Goal: Check status

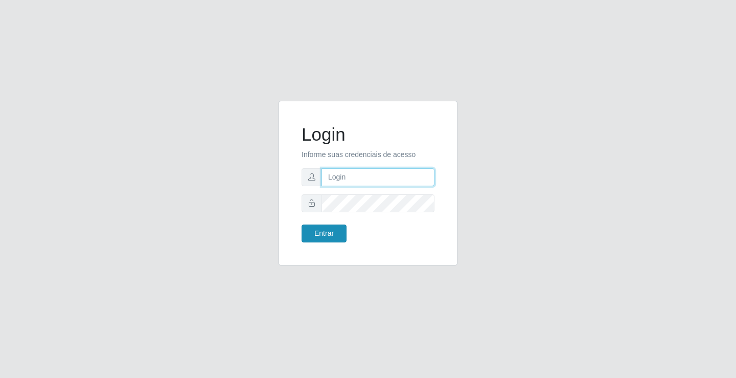
type input "[EMAIL_ADDRESS][DOMAIN_NAME]"
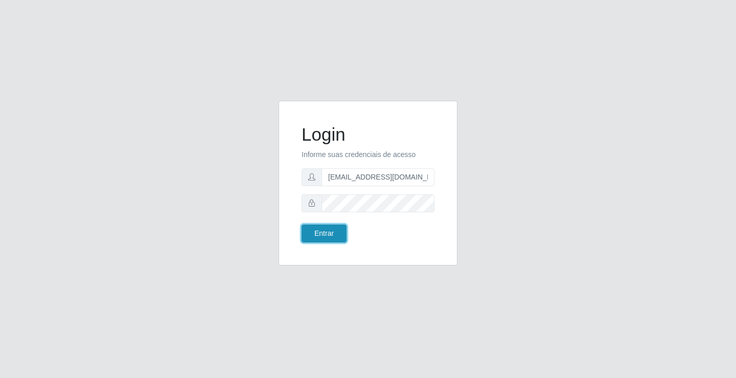
click at [335, 237] on button "Entrar" at bounding box center [323, 233] width 45 height 18
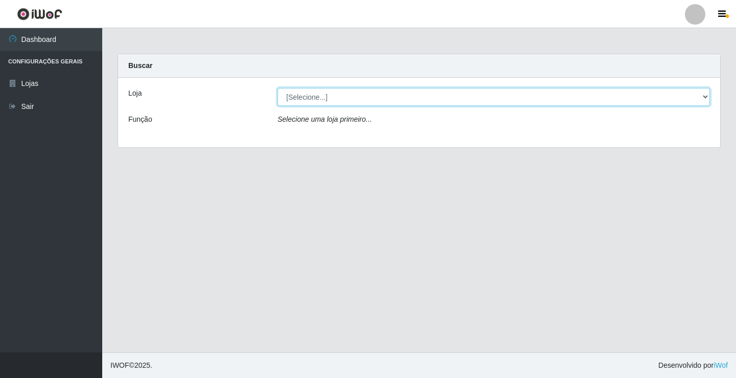
click at [349, 99] on select "[Selecione...] Rede Potiguar 4 - Extremoz" at bounding box center [493, 97] width 432 height 18
select select "78"
click at [277, 88] on select "[Selecione...] Rede Potiguar 4 - Extremoz" at bounding box center [493, 97] width 432 height 18
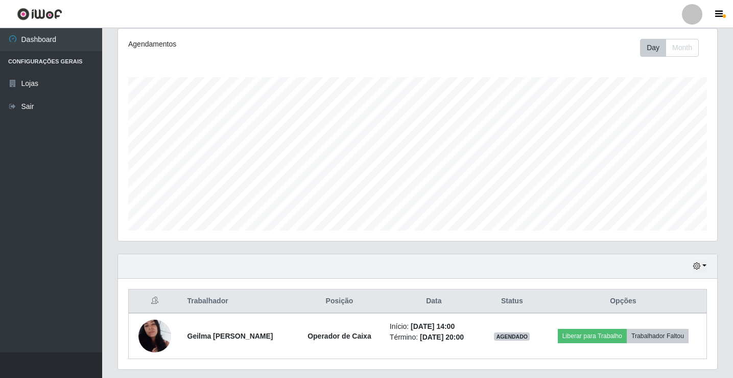
scroll to position [164, 0]
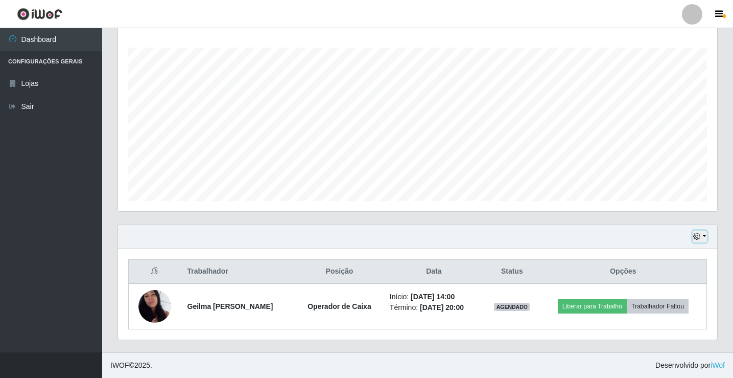
click at [697, 237] on icon "button" at bounding box center [696, 235] width 7 height 7
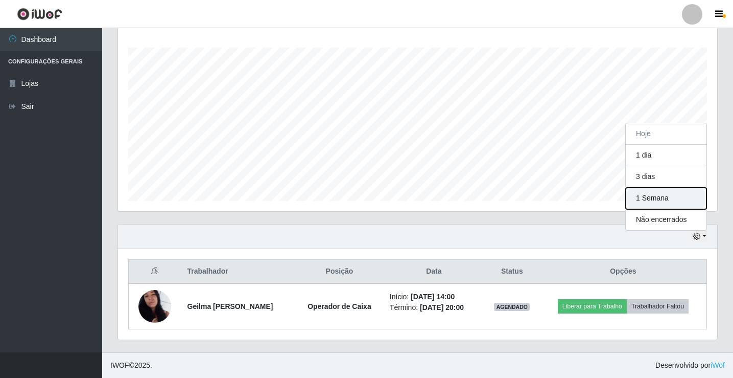
click at [673, 204] on button "1 Semana" at bounding box center [666, 197] width 81 height 21
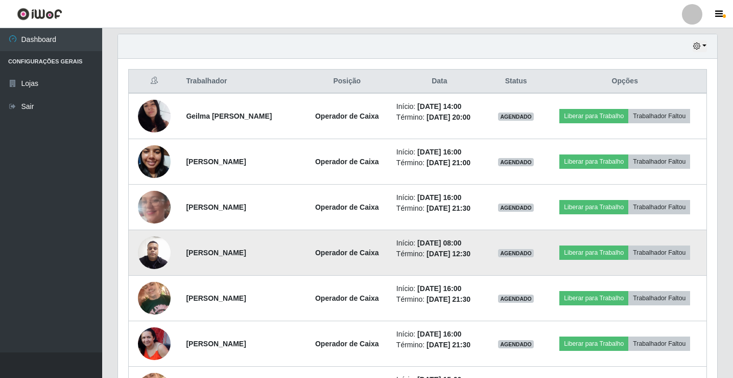
scroll to position [352, 0]
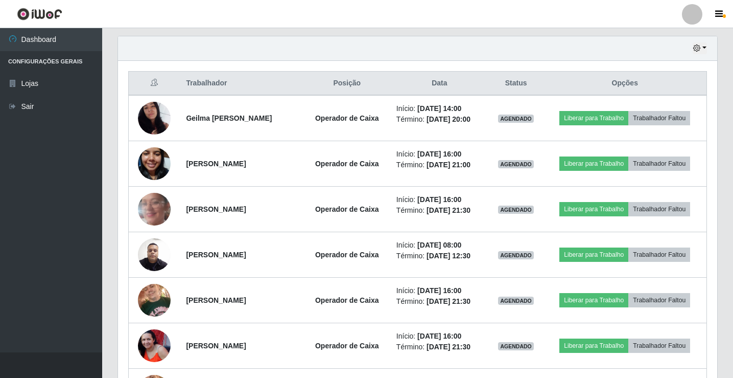
click at [119, 210] on div "Trabalhador Posição Data Status Opções Geilma [PERSON_NAME] Operador de Caixa I…" at bounding box center [417, 379] width 599 height 636
click at [696, 51] on icon "button" at bounding box center [696, 47] width 7 height 7
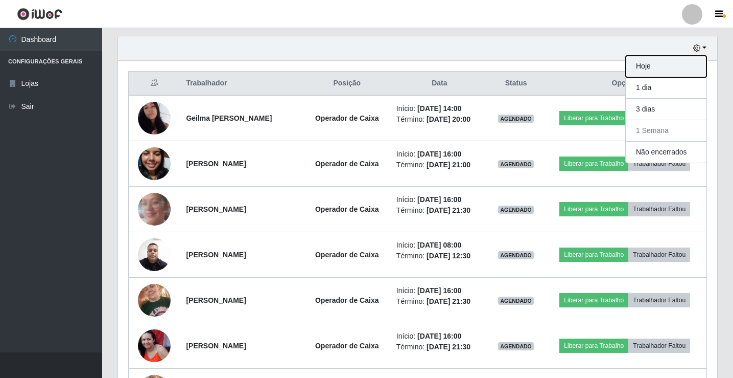
click at [685, 67] on button "Hoje" at bounding box center [666, 66] width 81 height 21
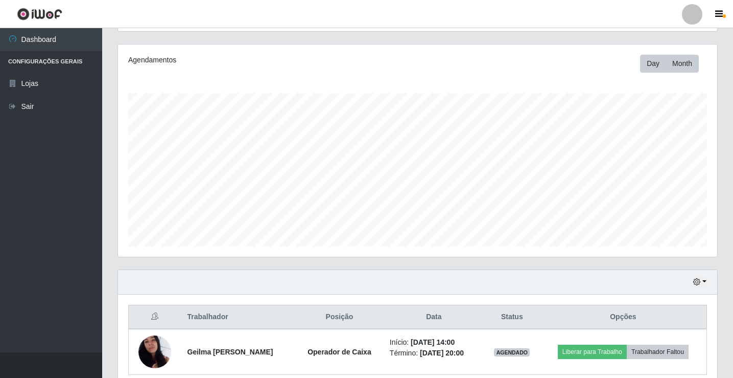
scroll to position [164, 0]
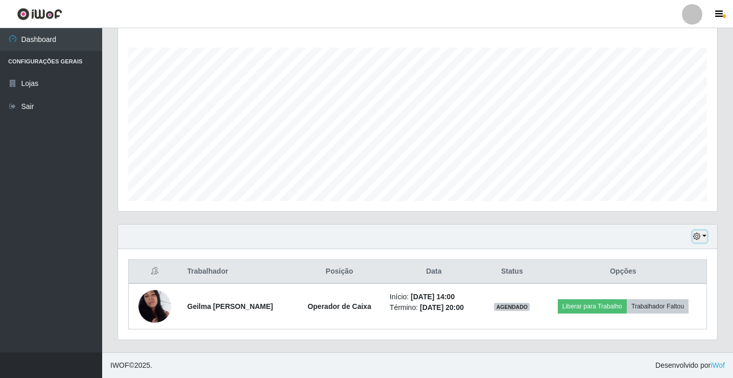
click at [700, 237] on icon "button" at bounding box center [696, 235] width 7 height 7
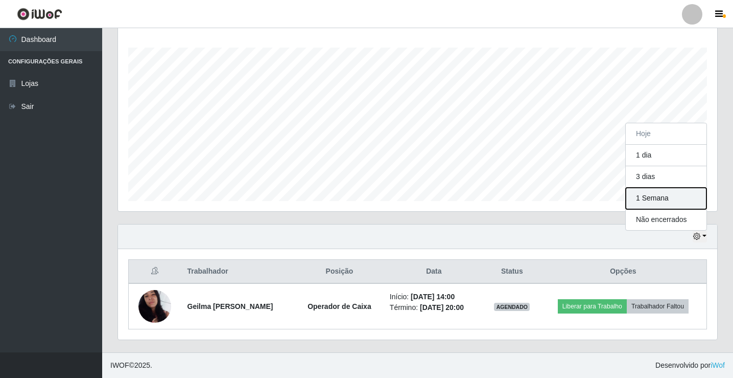
click at [672, 205] on button "1 Semana" at bounding box center [666, 197] width 81 height 21
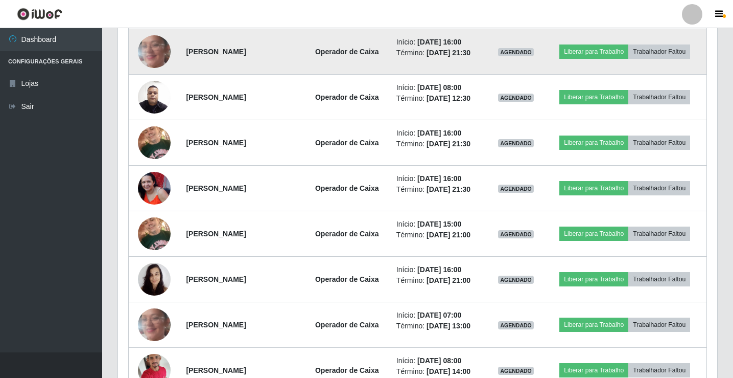
scroll to position [624, 0]
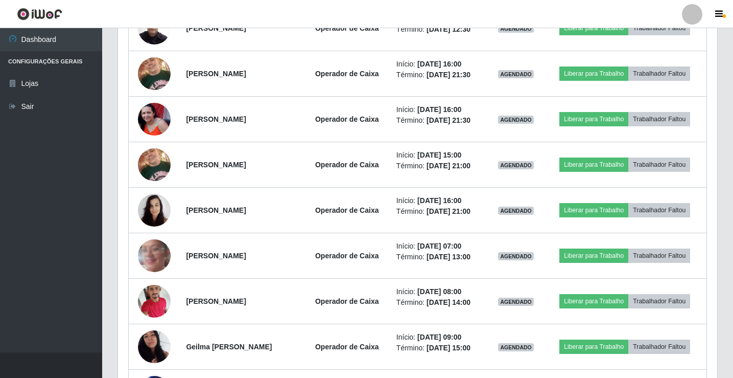
click at [120, 119] on div "Trabalhador Posição Data Status Opções Geilma [PERSON_NAME] Operador de Caixa I…" at bounding box center [417, 129] width 599 height 681
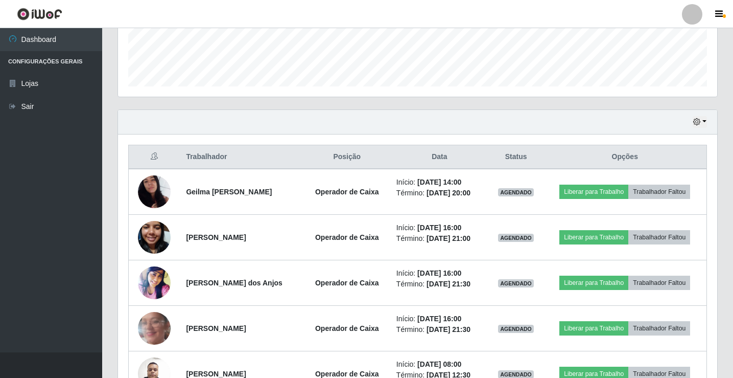
scroll to position [267, 0]
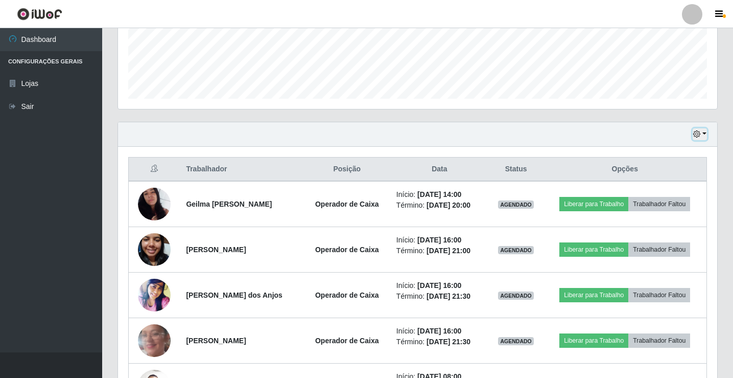
click at [696, 131] on icon "button" at bounding box center [696, 133] width 7 height 7
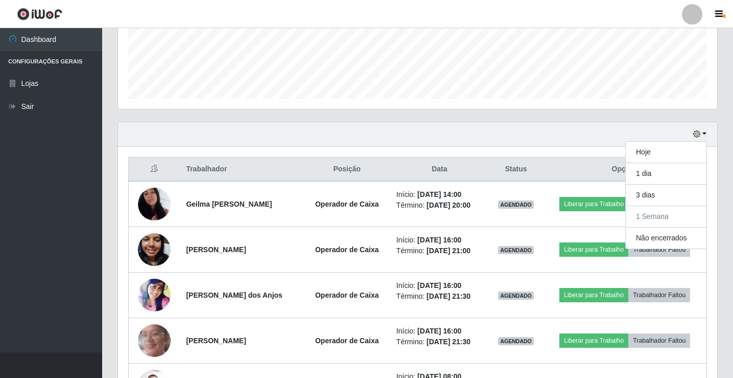
click at [435, 133] on div "Hoje 1 dia 3 dias 1 Semana Não encerrados" at bounding box center [417, 134] width 599 height 25
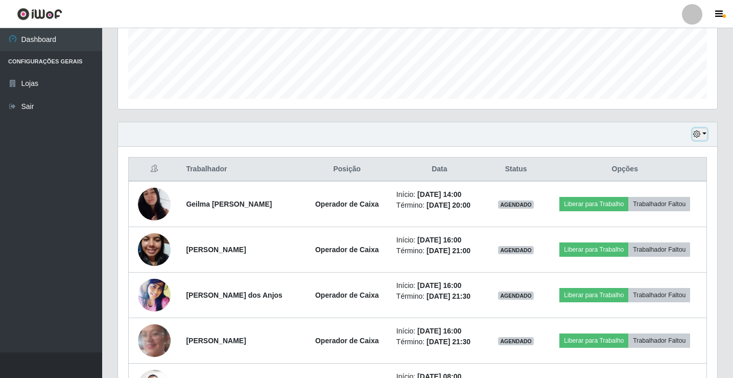
click at [702, 133] on button "button" at bounding box center [700, 134] width 14 height 12
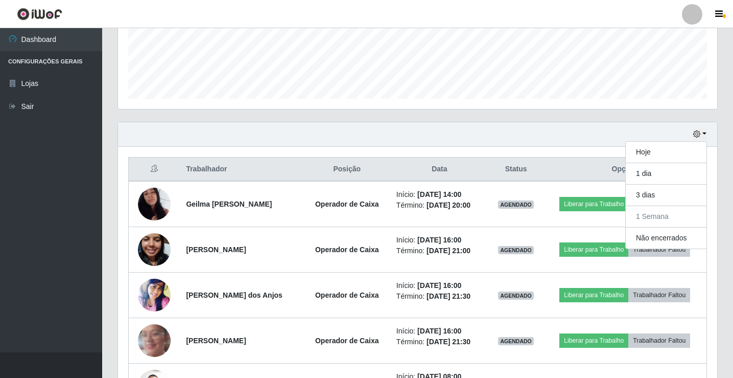
click at [489, 127] on div "Hoje 1 dia 3 dias 1 Semana Não encerrados" at bounding box center [417, 134] width 599 height 25
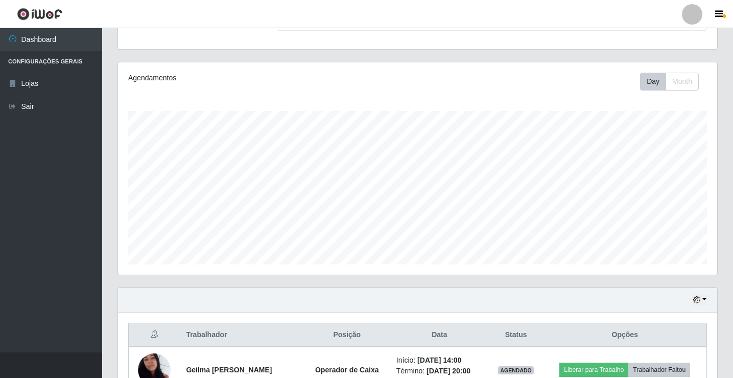
scroll to position [102, 0]
click at [699, 300] on icon "button" at bounding box center [696, 298] width 7 height 7
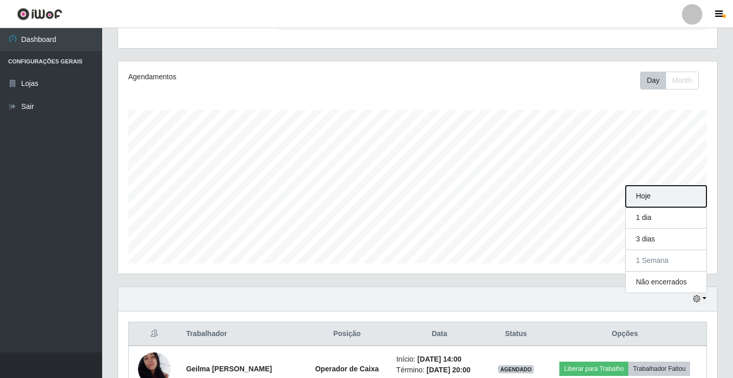
click at [644, 200] on button "Hoje" at bounding box center [666, 195] width 81 height 21
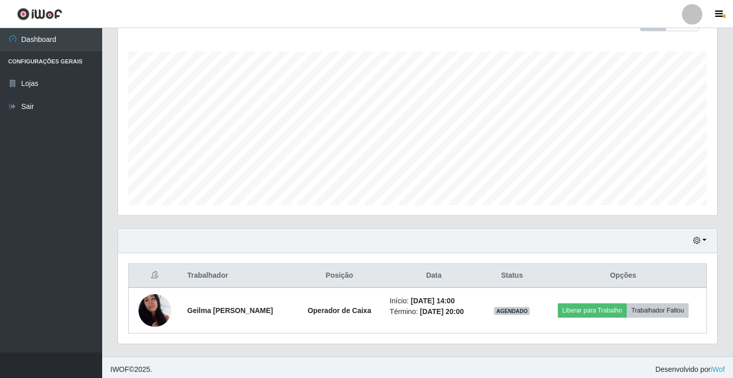
scroll to position [164, 0]
